Goal: Information Seeking & Learning: Learn about a topic

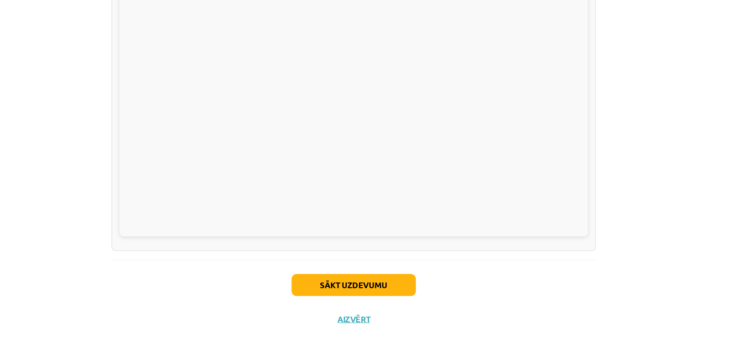
scroll to position [144, 0]
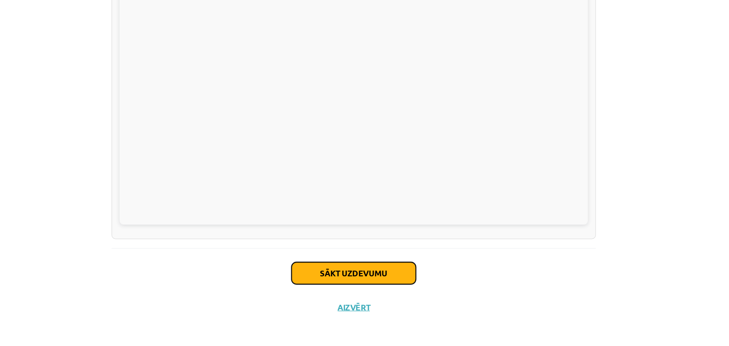
click at [408, 274] on button "Sākt uzdevumu" at bounding box center [365, 277] width 118 height 21
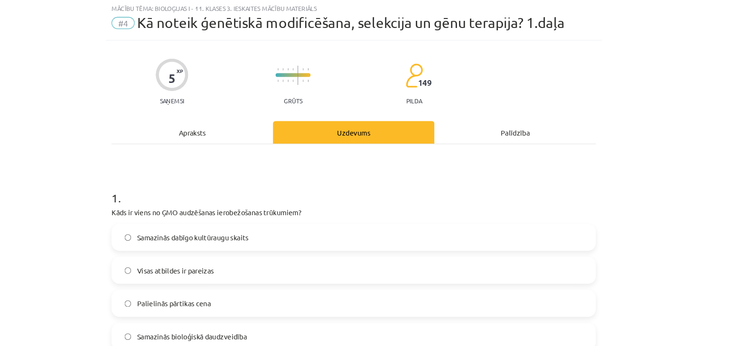
scroll to position [24, 0]
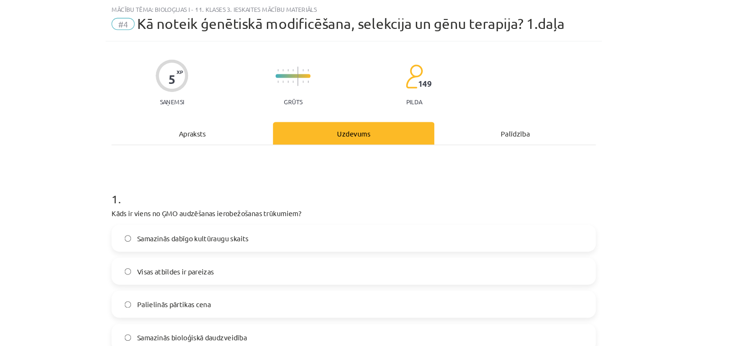
click at [408, 255] on label "Visas atbildes ir pareizas" at bounding box center [364, 257] width 456 height 24
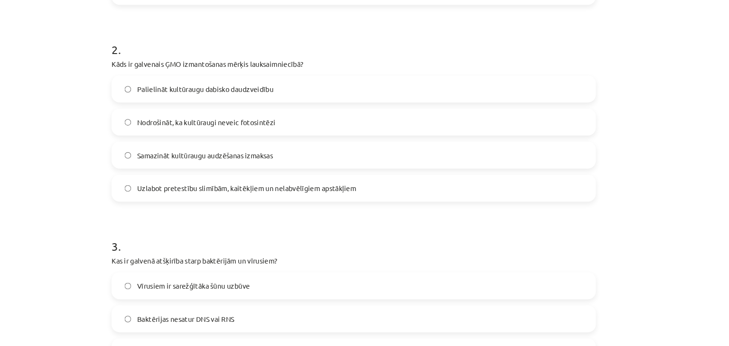
scroll to position [365, 0]
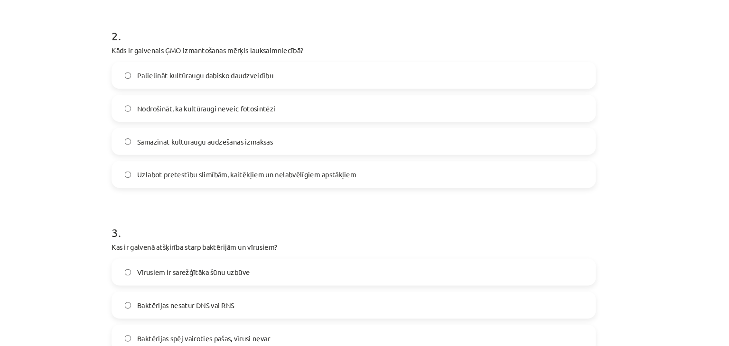
click at [385, 171] on label "Uzlabot pretestību slimībām, kaitēkļiem un nelabvēlīgiem apstākļiem" at bounding box center [364, 165] width 456 height 24
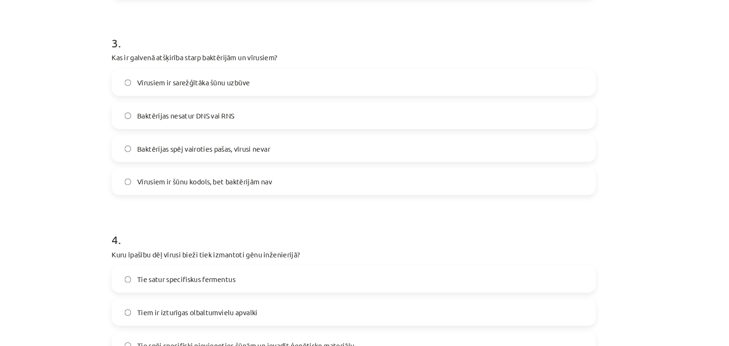
scroll to position [544, 0]
click at [373, 170] on label "Vīrusiem ir šūnu kodols, bet baktērijām nav" at bounding box center [364, 172] width 456 height 24
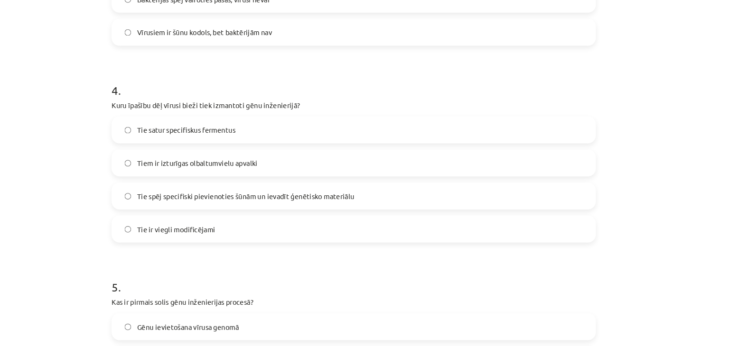
scroll to position [686, 0]
click at [371, 182] on label "Tie spēj specifiski pievienoties šūnām un ievadīt ģenētisko materiālu" at bounding box center [364, 185] width 456 height 24
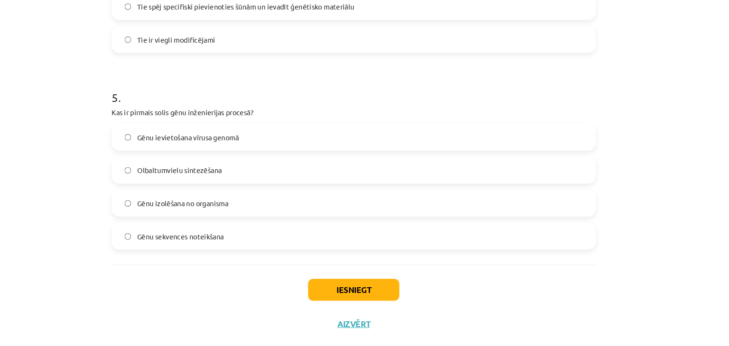
scroll to position [865, 0]
click at [255, 192] on label "Gēnu izolēšana no organisma" at bounding box center [364, 193] width 456 height 24
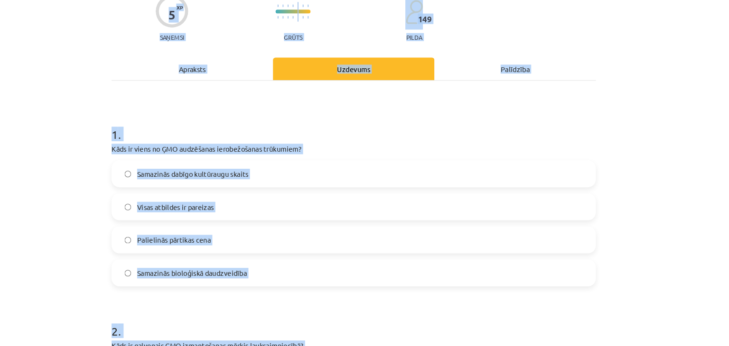
scroll to position [0, 0]
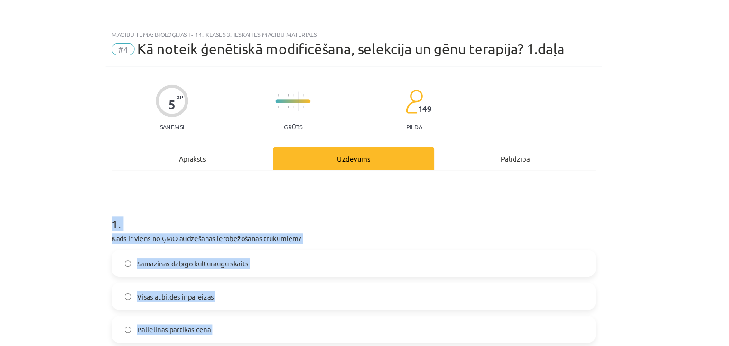
drag, startPoint x: 262, startPoint y: 252, endPoint x: 129, endPoint y: 188, distance: 148.3
copy form "7 . Lore ip dolor si AME consectetu adipiscingeli seddoeius? Temporinc utlabo e…"
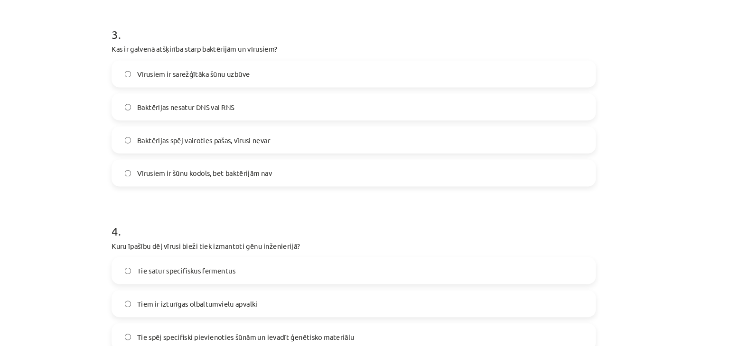
scroll to position [554, 0]
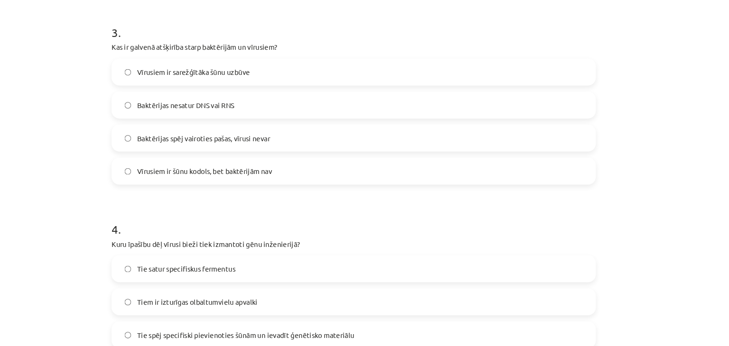
click at [217, 136] on label "Baktērijas spēj vairoties pašas, vīrusi nevar" at bounding box center [364, 131] width 456 height 24
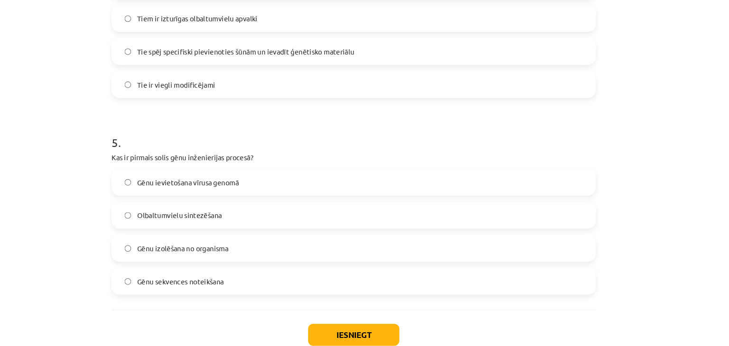
scroll to position [865, 0]
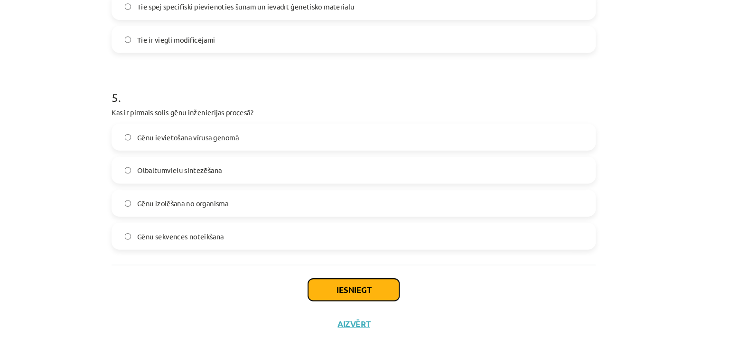
click at [337, 267] on button "Iesniegt" at bounding box center [364, 274] width 86 height 21
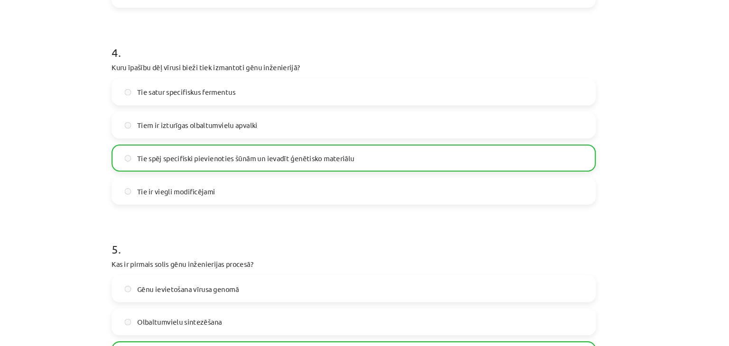
scroll to position [896, 0]
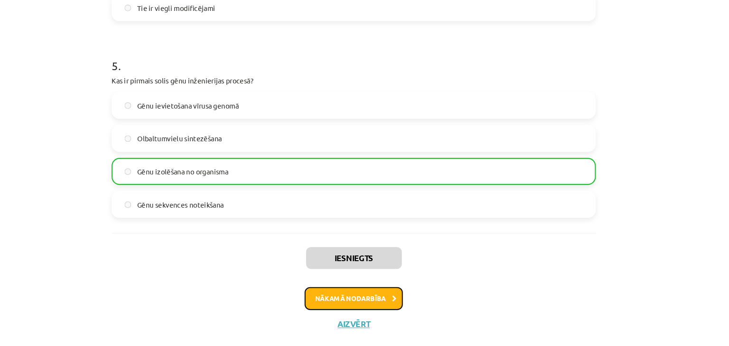
click at [355, 277] on button "Nākamā nodarbība" at bounding box center [364, 283] width 93 height 22
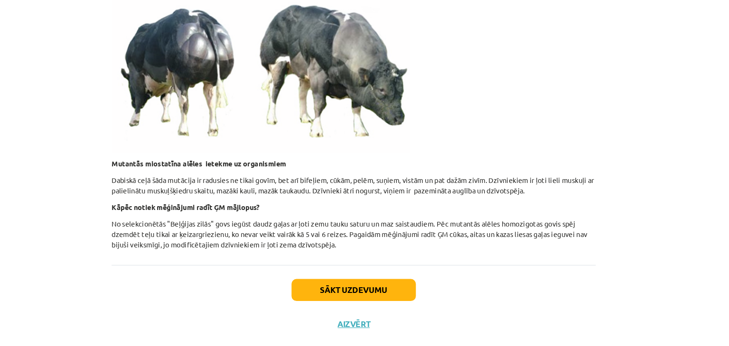
scroll to position [978, 0]
click at [396, 269] on button "Sākt uzdevumu" at bounding box center [365, 275] width 118 height 21
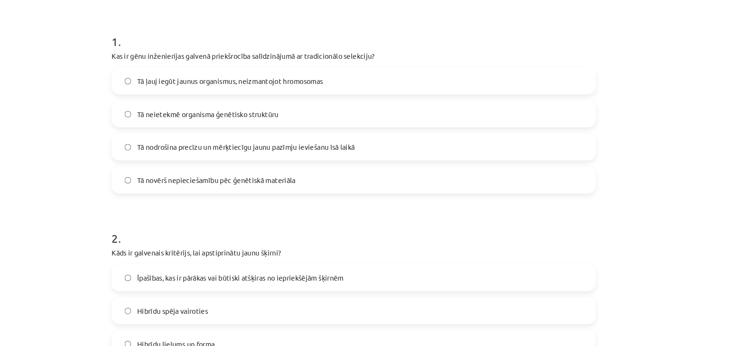
scroll to position [173, 0]
click at [286, 80] on span "Tā ļauj iegūt jaunus organismus, neizmantojot hromosomas" at bounding box center [247, 77] width 176 height 10
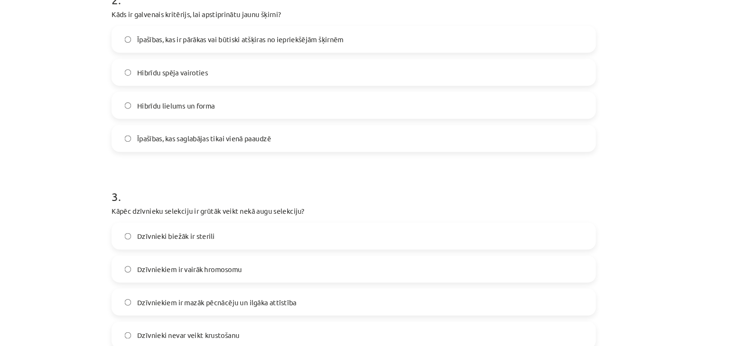
scroll to position [368, 0]
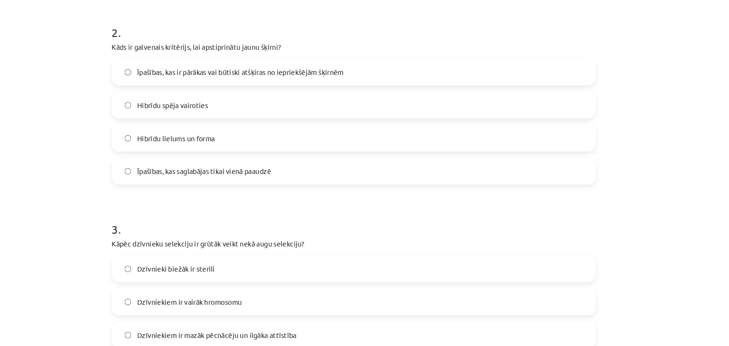
click at [251, 98] on label "Hibrīdu spēja vairoties" at bounding box center [364, 100] width 456 height 24
click at [232, 164] on span "Īpašības, kas saglabājas tikai vienā paaudzē" at bounding box center [222, 162] width 127 height 10
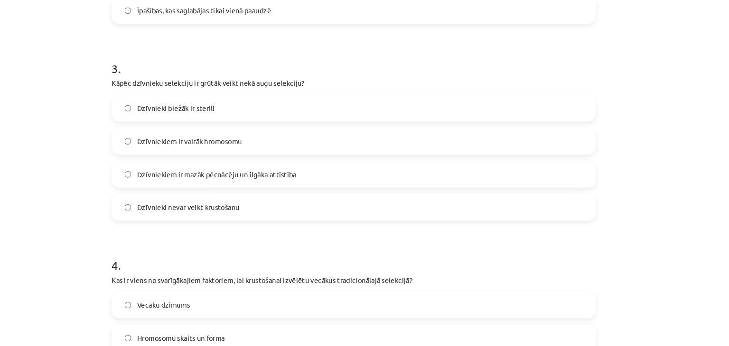
scroll to position [520, 0]
click at [257, 135] on label "Dzīvniekiem ir vairāk hromosomu" at bounding box center [364, 133] width 456 height 24
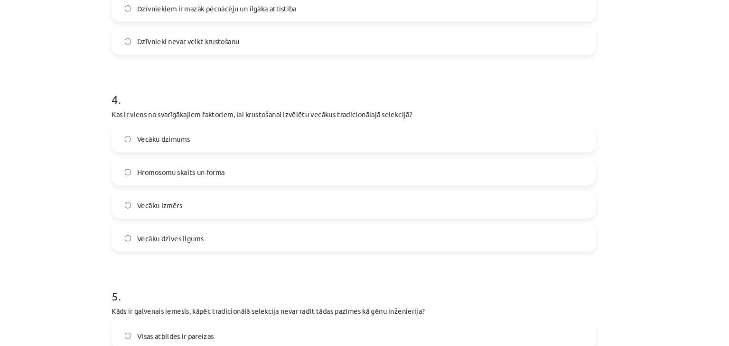
scroll to position [684, 0]
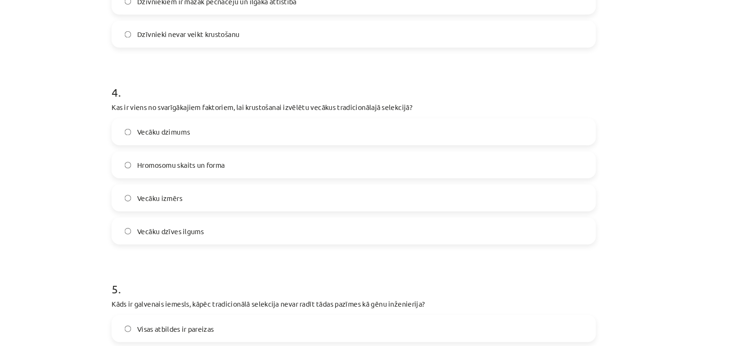
click at [257, 159] on label "Hromosomu skaits un forma" at bounding box center [364, 156] width 456 height 24
click at [259, 125] on label "Vecāku dzimums" at bounding box center [364, 125] width 456 height 24
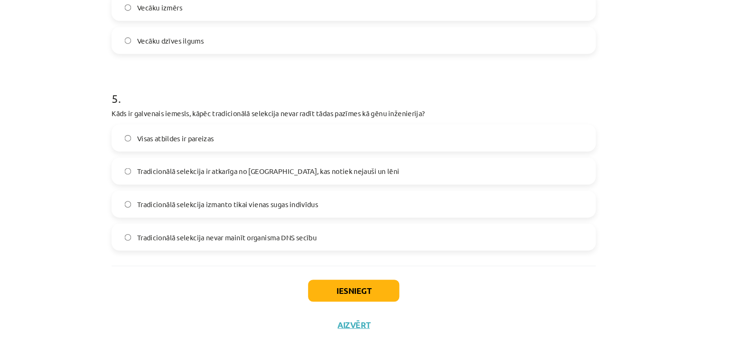
scroll to position [865, 0]
click at [259, 125] on label "Visas atbildes ir pareizas" at bounding box center [364, 130] width 456 height 24
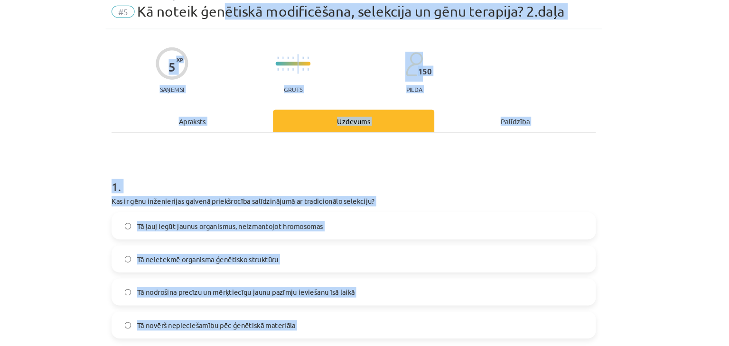
scroll to position [28, 0]
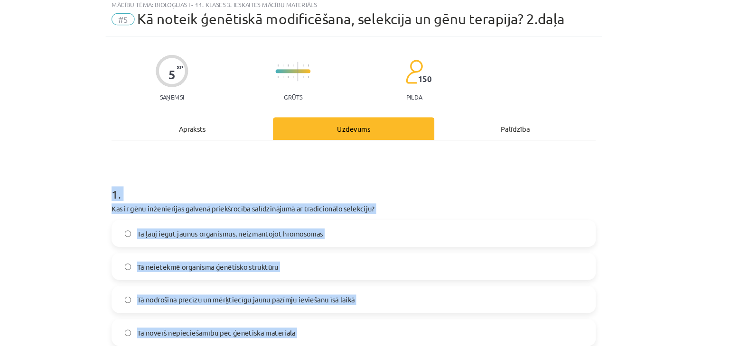
drag, startPoint x: 350, startPoint y: 236, endPoint x: 122, endPoint y: 167, distance: 238.0
click at [122, 167] on div "Mācību tēma: Bioloģijas i - 11. klases 3. ieskaites mācību materiāls #5 Kā note…" at bounding box center [364, 173] width 729 height 346
copy form "4 . Lor ip dolo sitametconse adipisc elitseddoeiu temporincidid ut laboreetdolo…"
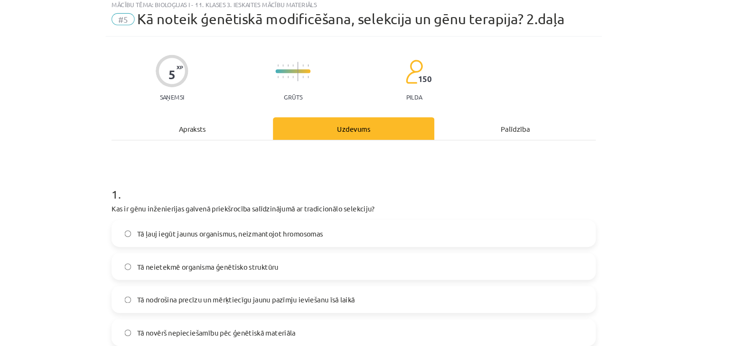
scroll to position [153, 0]
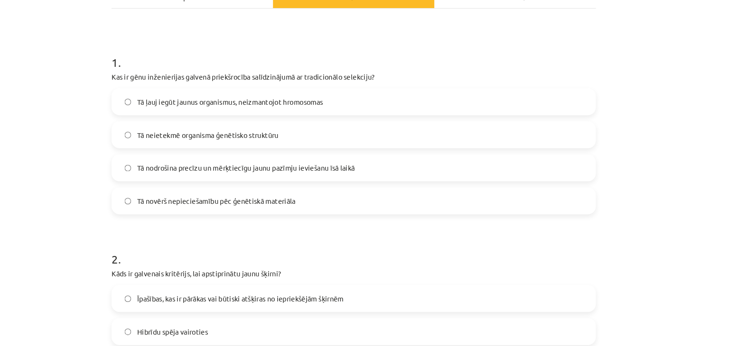
click at [262, 157] on span "Tā nodrošina precīzu un mērķtiecīgu jaunu pazīmju ieviešanu īsā laikā" at bounding box center [262, 159] width 206 height 10
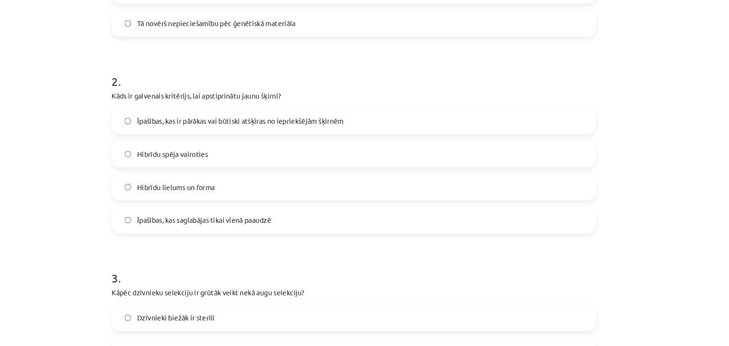
scroll to position [333, 0]
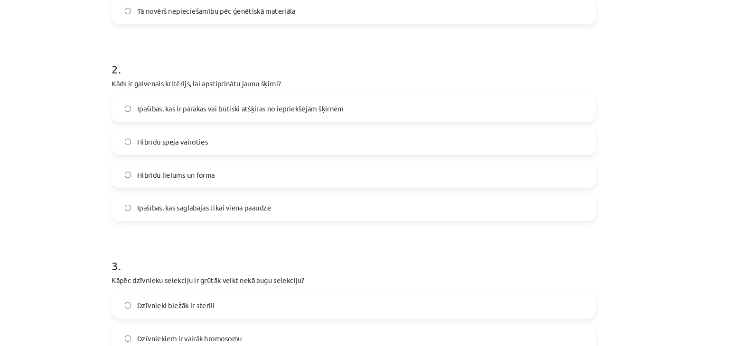
click at [225, 100] on span "Īpašības, kas ir pārākas vai būtiski atšķiras no iepriekšējām šķirnēm" at bounding box center [256, 103] width 195 height 10
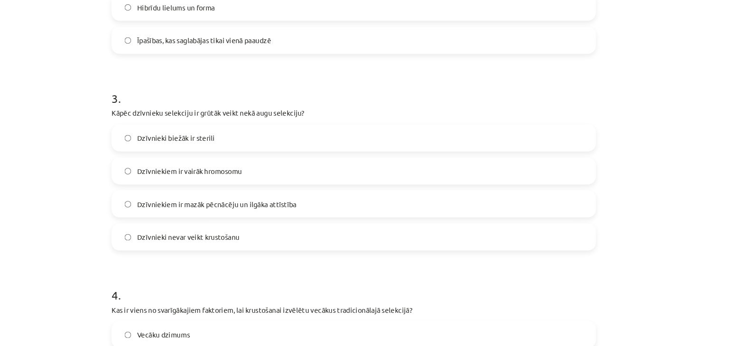
scroll to position [494, 0]
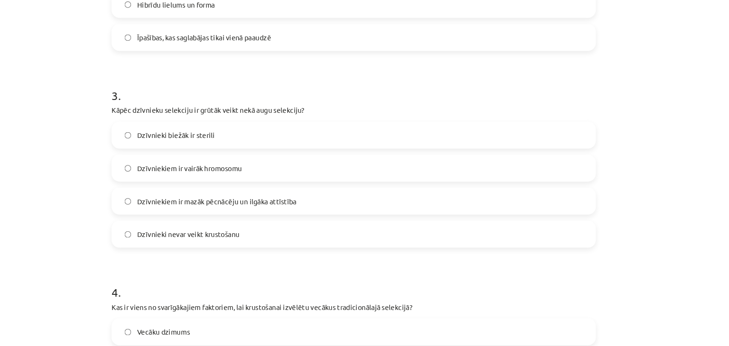
click at [224, 193] on span "Dzīvniekiem ir mazāk pēcnācēju un ilgāka attīstība" at bounding box center [234, 191] width 151 height 10
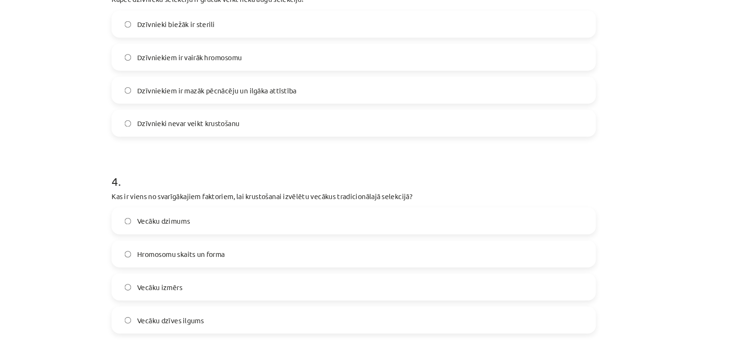
scroll to position [658, 0]
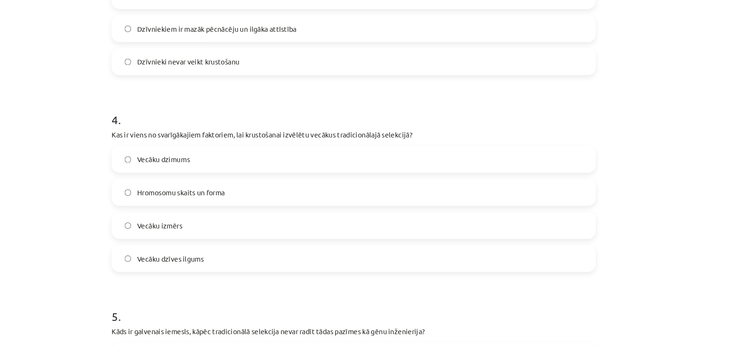
click at [196, 183] on span "Hromosomu skaits un forma" at bounding box center [200, 182] width 83 height 10
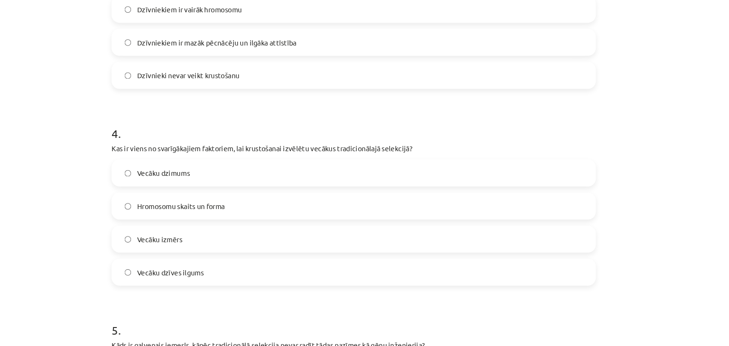
scroll to position [604, 0]
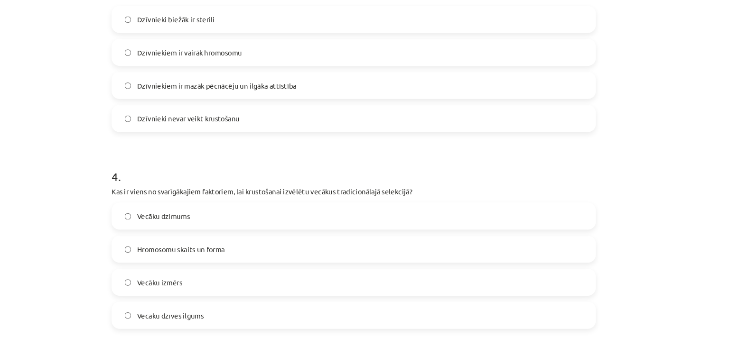
click at [260, 55] on label "Dzīvniekiem ir vairāk hromosomu" at bounding box center [364, 50] width 456 height 24
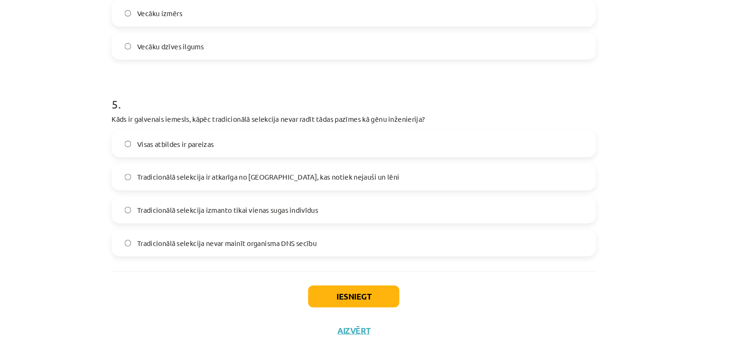
scroll to position [865, 0]
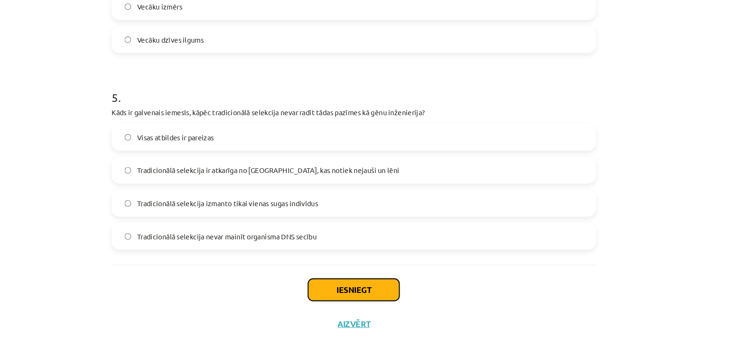
click at [325, 272] on button "Iesniegt" at bounding box center [364, 274] width 86 height 21
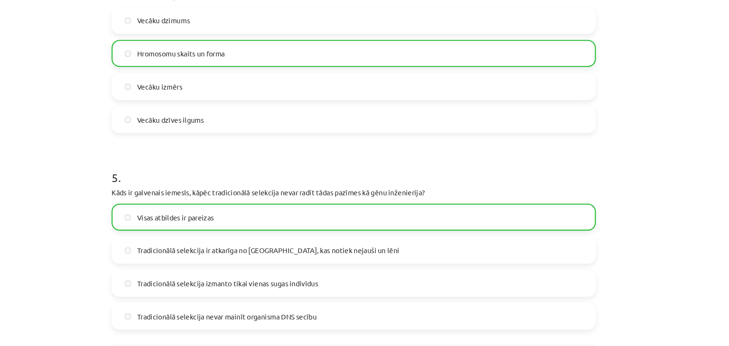
scroll to position [896, 0]
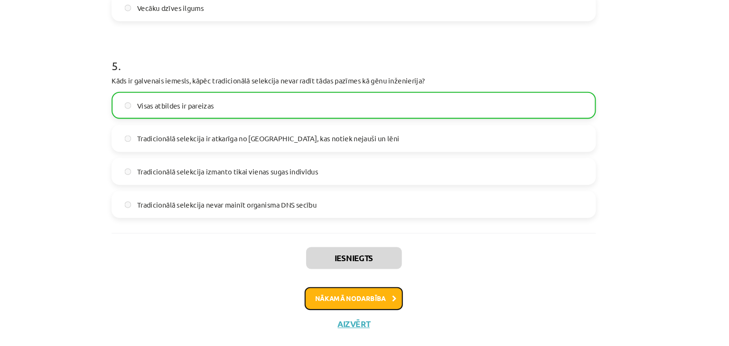
click at [334, 287] on button "Nākamā nodarbība" at bounding box center [364, 283] width 93 height 22
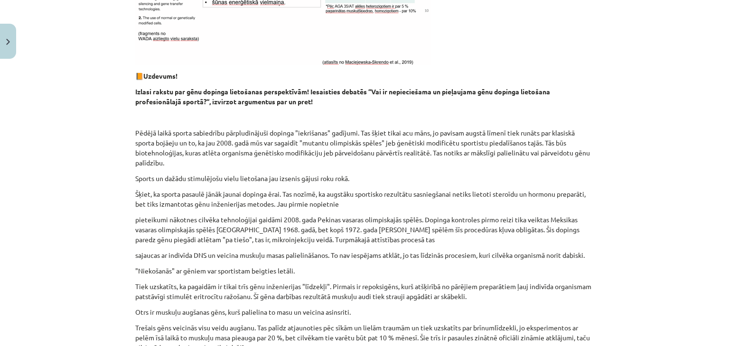
scroll to position [1336, 0]
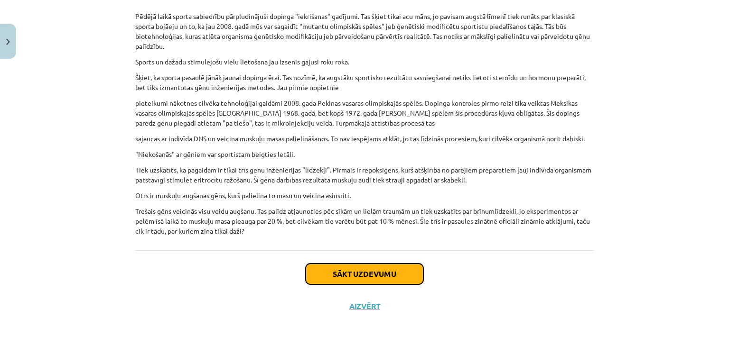
click at [389, 269] on button "Sākt uzdevumu" at bounding box center [365, 274] width 118 height 21
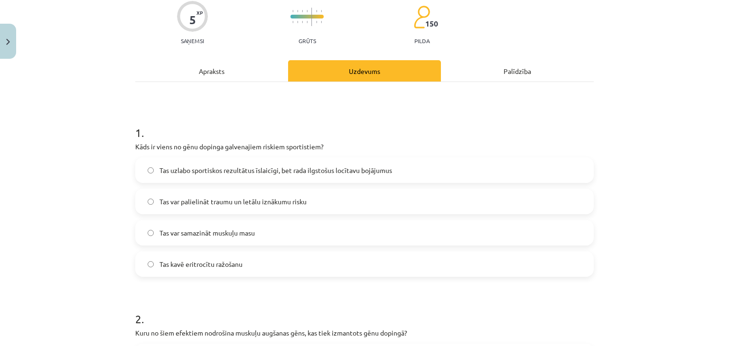
scroll to position [79, 0]
click at [296, 267] on label "Tas kavē eritrocītu ražošanu" at bounding box center [364, 265] width 456 height 24
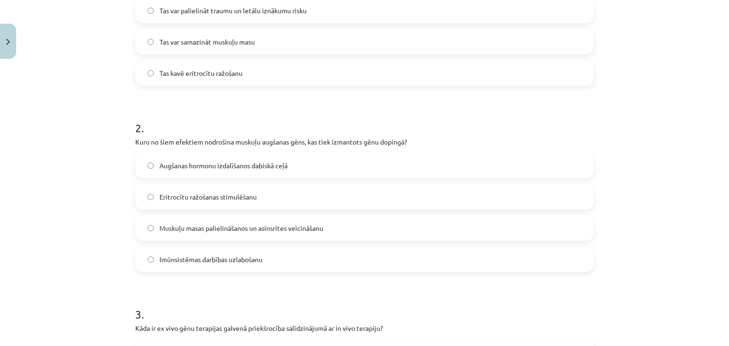
scroll to position [270, 0]
click at [329, 224] on label "Muskuļu masas palielināšanos un asinsrites veicināšanu" at bounding box center [364, 229] width 456 height 24
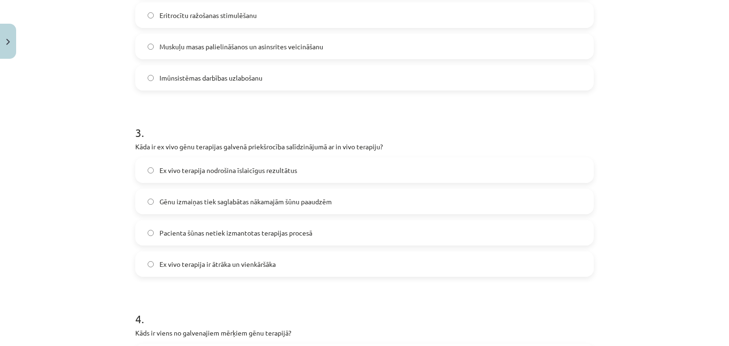
scroll to position [452, 0]
click at [345, 202] on label "Gēnu izmaiņas tiek saglabātas nākamajām šūnu paaudzēm" at bounding box center [364, 202] width 456 height 24
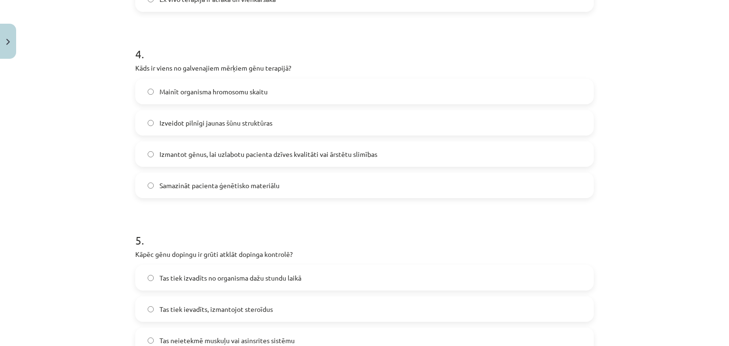
scroll to position [718, 0]
click at [381, 159] on label "Izmantot gēnus, lai uzlabotu pacienta dzīves kvalitāti vai ārstētu slimības" at bounding box center [364, 154] width 456 height 24
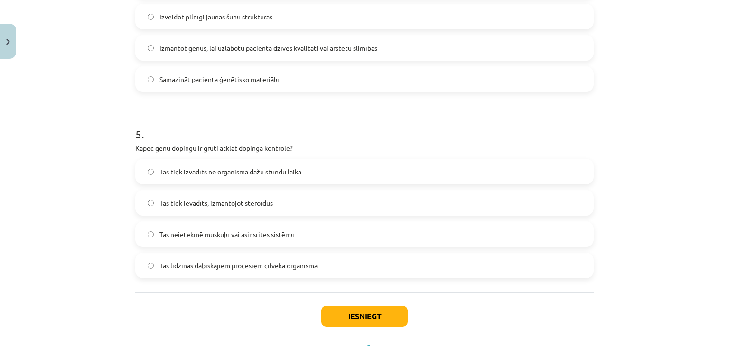
scroll to position [823, 0]
click at [354, 175] on label "Tas tiek izvadīts no organisma dažu stundu laikā" at bounding box center [364, 172] width 456 height 24
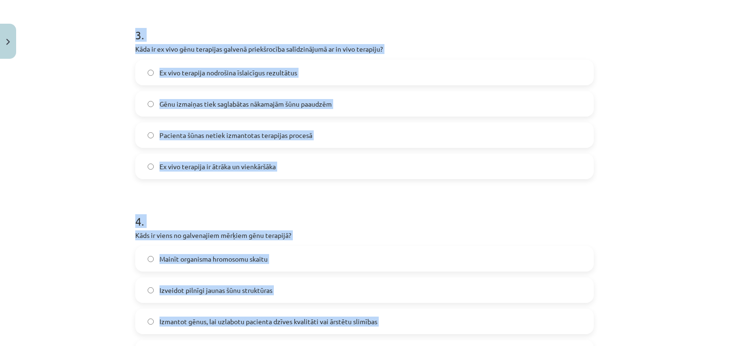
scroll to position [0, 0]
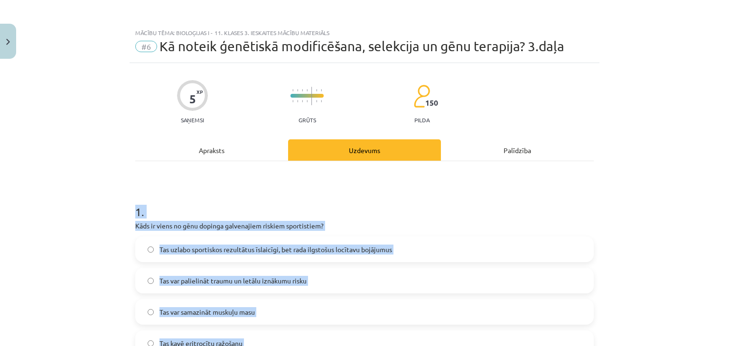
drag, startPoint x: 348, startPoint y: 281, endPoint x: 112, endPoint y: 202, distance: 248.7
click at [112, 202] on div "Mācību tēma: Bioloģijas i - 11. klases 3. ieskaites mācību materiāls #6 Kā note…" at bounding box center [364, 173] width 729 height 346
copy form "9 . Lore ip dolor si amet consect adipiscinge seddoei temporincid? Utl etdolo m…"
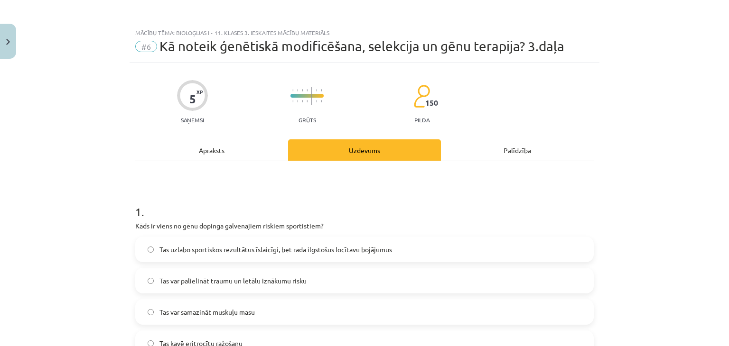
click at [214, 279] on span "Tas var palielināt traumu un letālu iznākumu risku" at bounding box center [232, 281] width 147 height 10
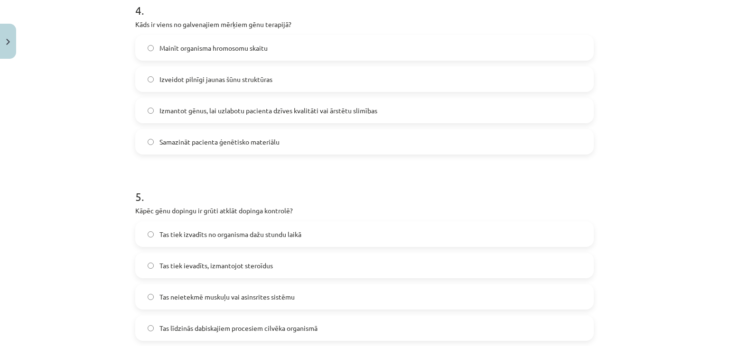
scroll to position [863, 0]
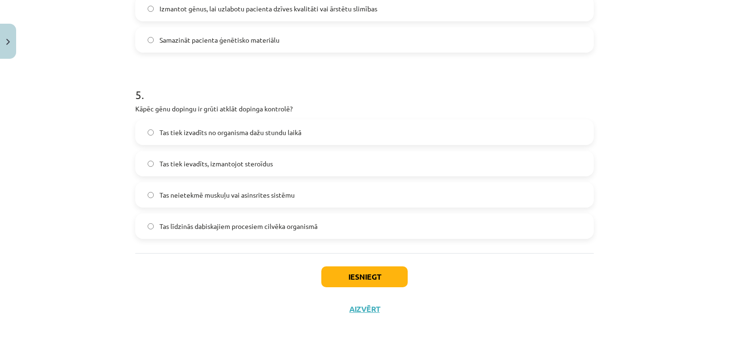
click at [238, 229] on span "Tas līdzinās dabiskajiem procesiem cilvēka organismā" at bounding box center [238, 227] width 158 height 10
click at [344, 274] on button "Iesniegt" at bounding box center [364, 277] width 86 height 21
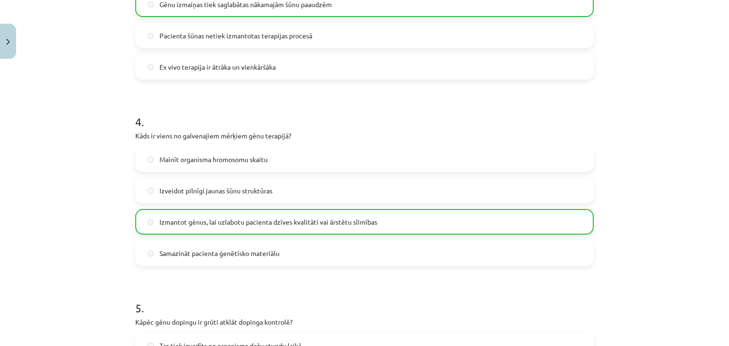
scroll to position [896, 0]
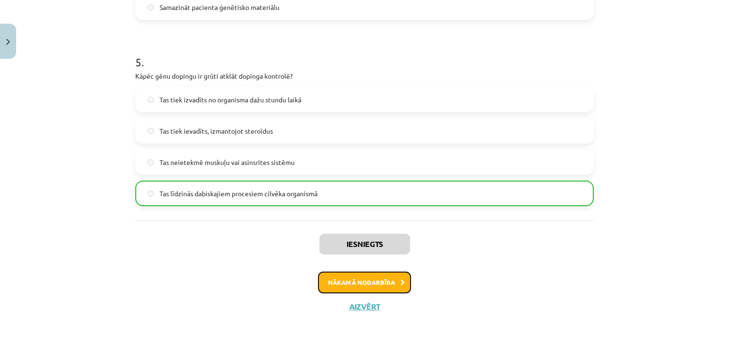
click at [359, 286] on button "Nākamā nodarbība" at bounding box center [364, 283] width 93 height 22
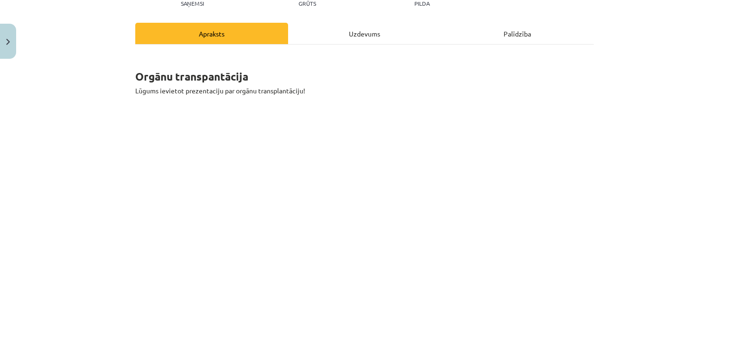
scroll to position [114, 0]
